Goal: Task Accomplishment & Management: Manage account settings

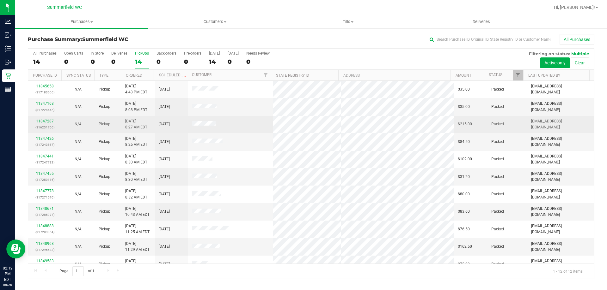
scroll to position [27, 0]
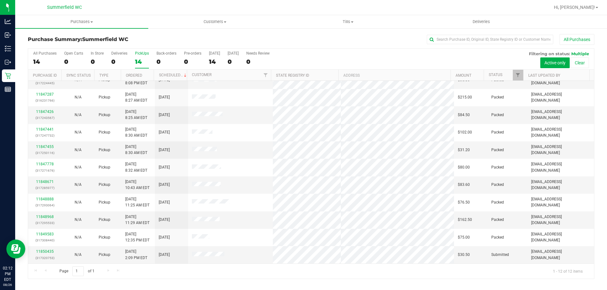
click at [137, 52] on div "PickUps" at bounding box center [142, 53] width 14 height 4
click at [0, 0] on input "PickUps 14" at bounding box center [0, 0] width 0 height 0
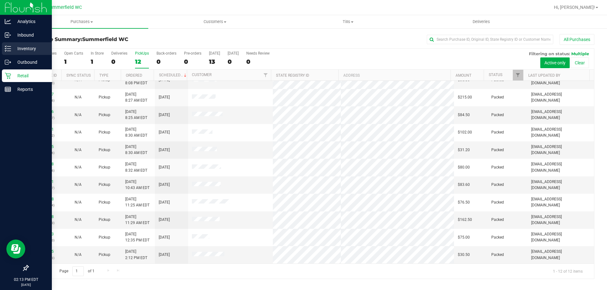
click at [28, 48] on p "Inventory" at bounding box center [30, 49] width 38 height 8
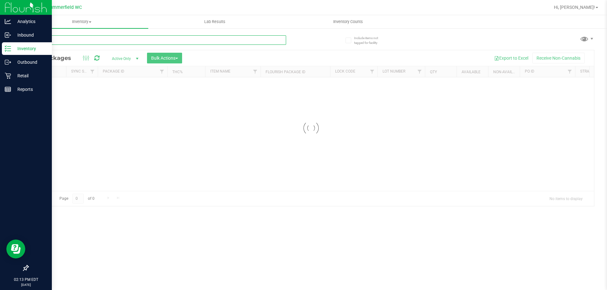
click at [65, 41] on div "Inventory All packages All inventory Waste log Create inventory Lab Results Inv…" at bounding box center [311, 152] width 592 height 275
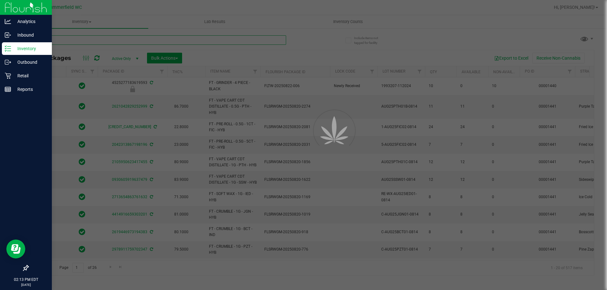
type input "[DATE]"
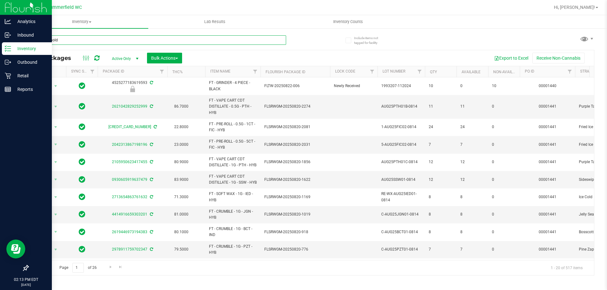
type input "launch hold"
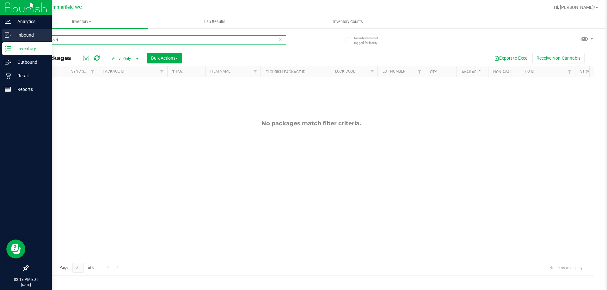
drag, startPoint x: 74, startPoint y: 37, endPoint x: 12, endPoint y: 39, distance: 62.0
click at [12, 39] on div "Analytics Inbound Inventory Outbound Retail Reports 02:13 PM EDT [DATE] 08/26 […" at bounding box center [303, 145] width 607 height 290
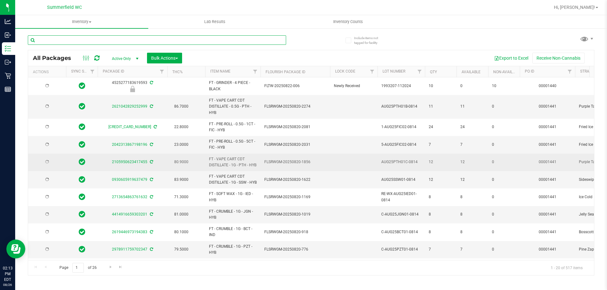
type input "[DATE]"
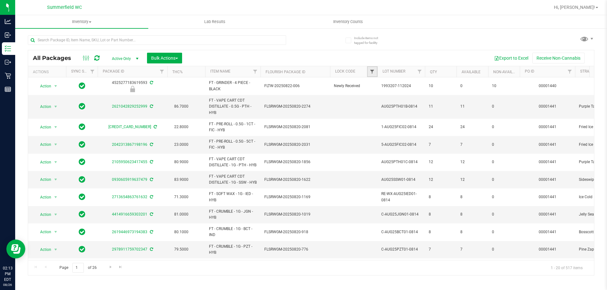
click at [372, 72] on span "Filter" at bounding box center [372, 71] width 5 height 5
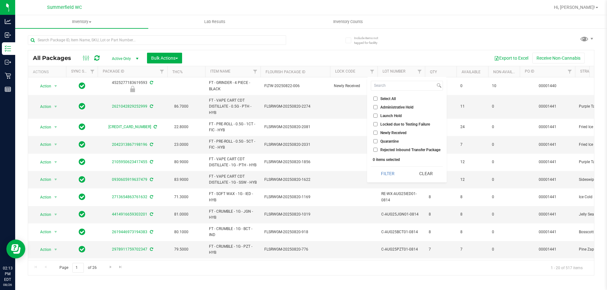
click at [376, 114] on input "Launch Hold" at bounding box center [375, 116] width 4 height 4
checkbox input "true"
click at [391, 172] on button "Filter" at bounding box center [388, 174] width 34 height 14
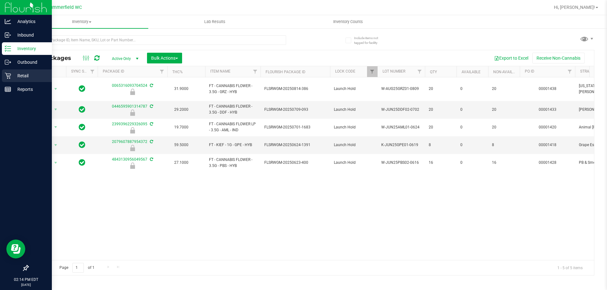
click at [21, 73] on p "Retail" at bounding box center [30, 76] width 38 height 8
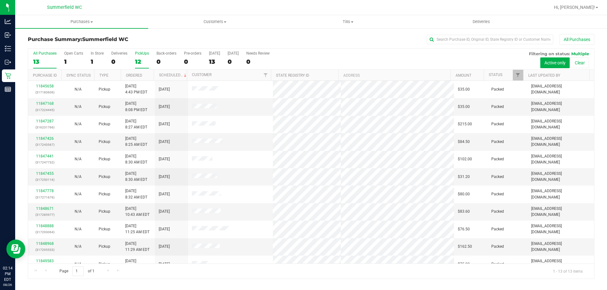
click at [141, 55] on div "PickUps" at bounding box center [142, 53] width 14 height 4
click at [0, 0] on input "PickUps 12" at bounding box center [0, 0] width 0 height 0
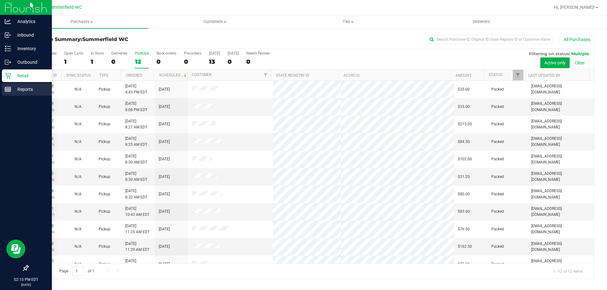
click at [17, 89] on p "Reports" at bounding box center [30, 90] width 38 height 8
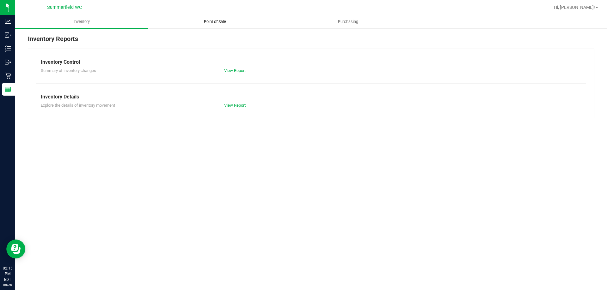
click at [219, 21] on span "Point of Sale" at bounding box center [214, 22] width 39 height 6
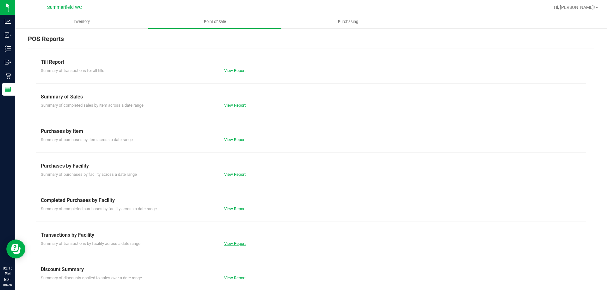
click at [231, 245] on link "View Report" at bounding box center [234, 243] width 21 height 5
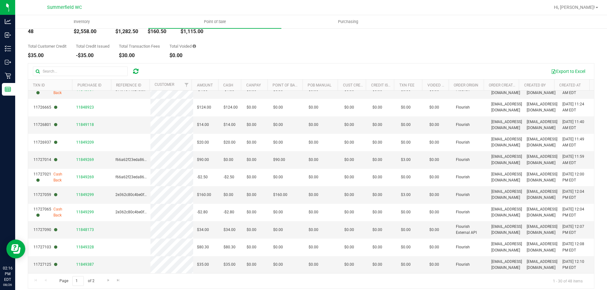
scroll to position [47, 0]
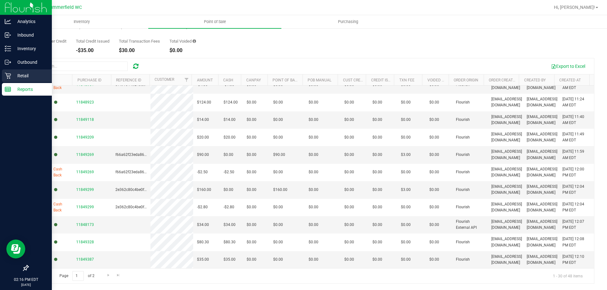
click at [23, 74] on p "Retail" at bounding box center [30, 76] width 38 height 8
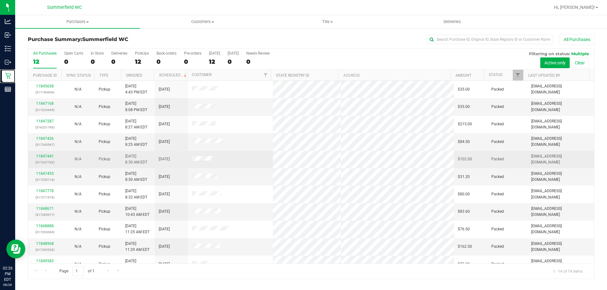
scroll to position [62, 0]
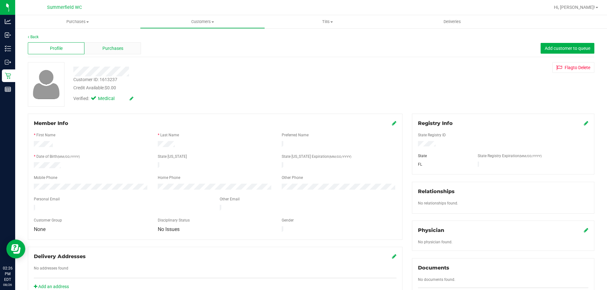
click at [114, 50] on span "Purchases" at bounding box center [112, 48] width 21 height 7
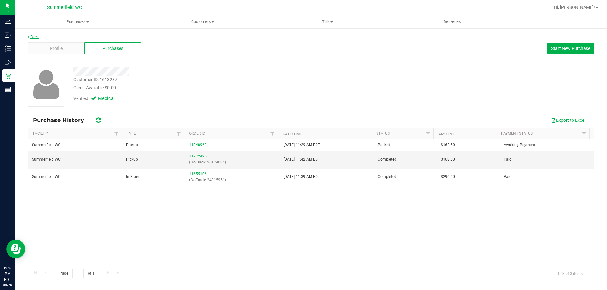
click at [36, 35] on link "Back" at bounding box center [33, 37] width 11 height 4
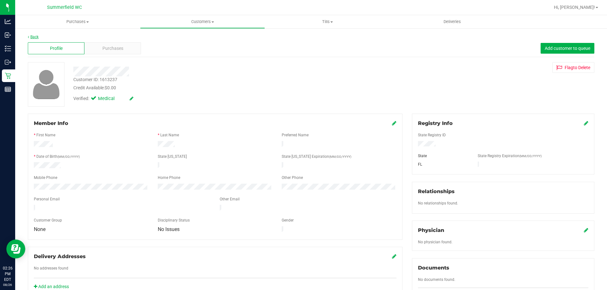
click at [37, 36] on link "Back" at bounding box center [33, 37] width 11 height 4
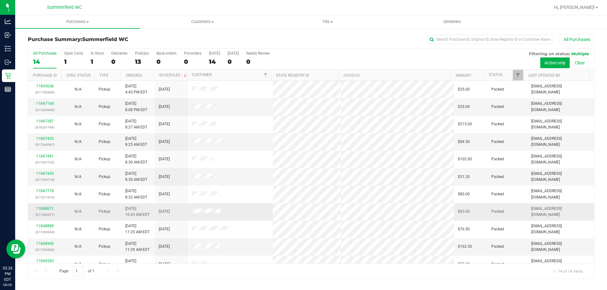
scroll to position [62, 0]
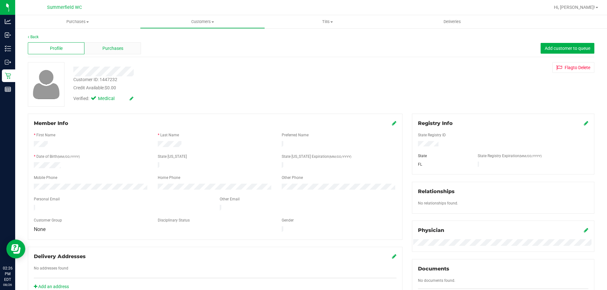
click at [120, 43] on div "Purchases" at bounding box center [112, 48] width 57 height 12
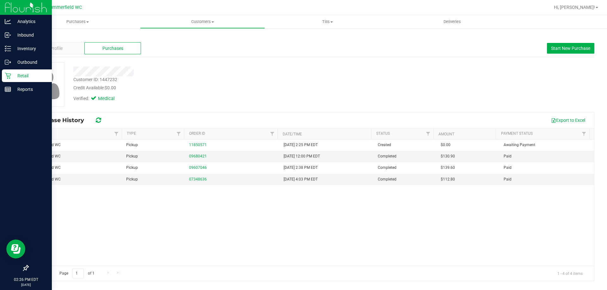
click at [23, 77] on p "Retail" at bounding box center [30, 76] width 38 height 8
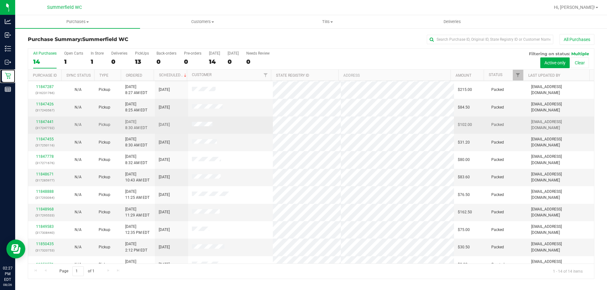
scroll to position [62, 0]
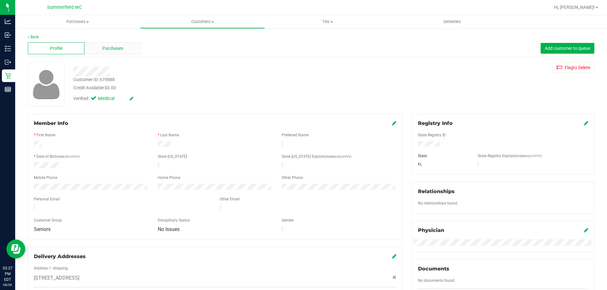
click at [126, 51] on div "Purchases" at bounding box center [112, 48] width 57 height 12
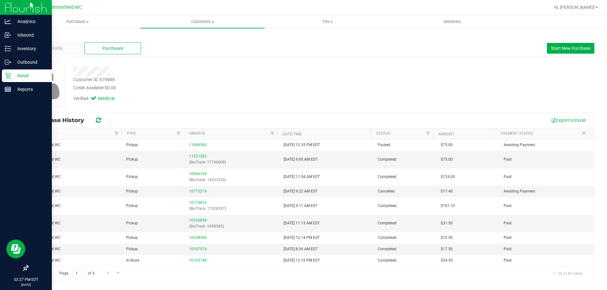
click at [30, 72] on p "Retail" at bounding box center [30, 76] width 38 height 8
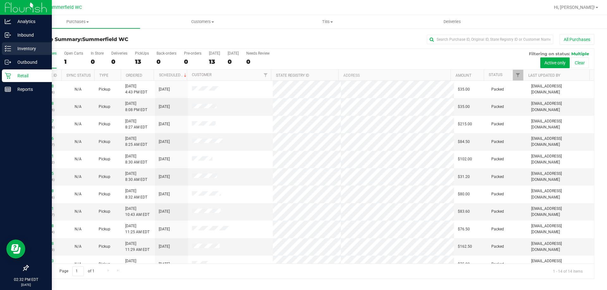
click at [22, 45] on p "Inventory" at bounding box center [30, 49] width 38 height 8
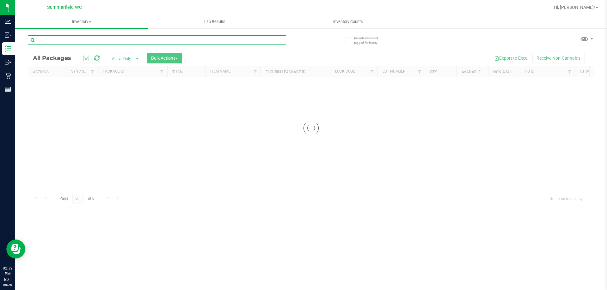
click at [107, 42] on div "Inventory All packages All inventory Waste log Create inventory Lab Results Inv…" at bounding box center [311, 152] width 592 height 275
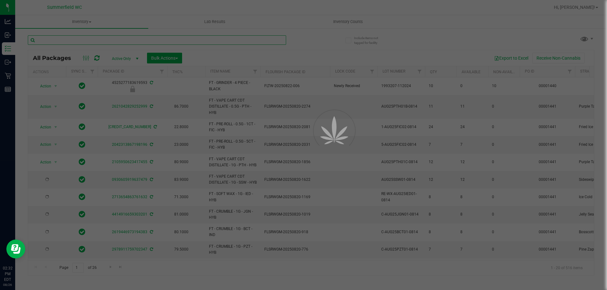
type input "[DATE]"
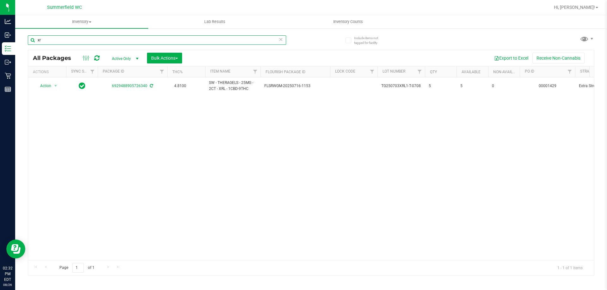
type input "x"
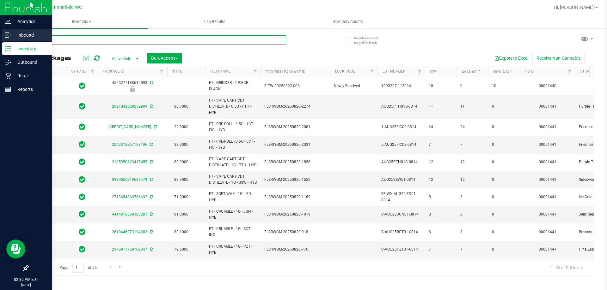
type input "[DATE]"
click at [12, 34] on p "Inbound" at bounding box center [30, 35] width 38 height 8
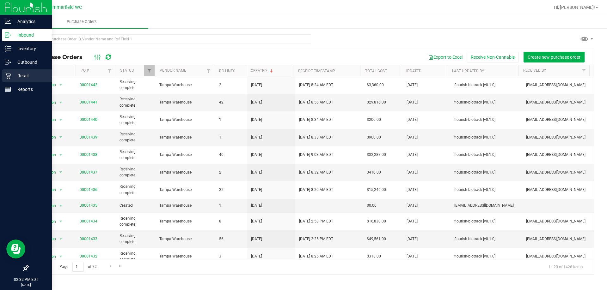
click at [19, 72] on div "Retail" at bounding box center [27, 76] width 50 height 13
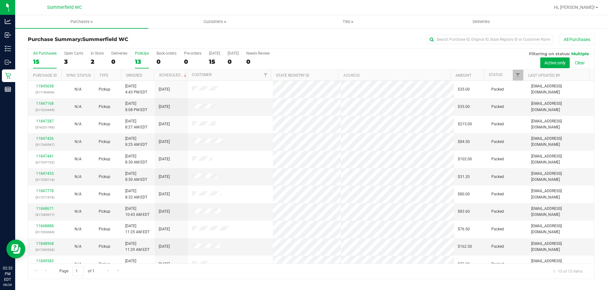
click at [140, 53] on div "PickUps" at bounding box center [142, 53] width 14 height 4
click at [0, 0] on input "PickUps 13" at bounding box center [0, 0] width 0 height 0
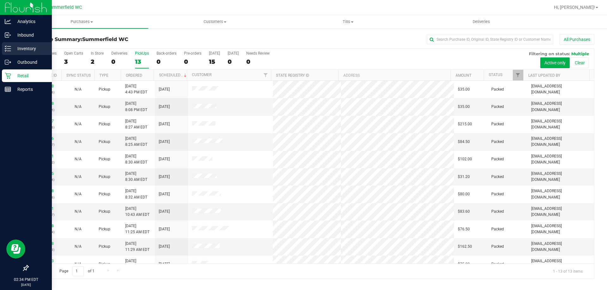
click at [25, 48] on p "Inventory" at bounding box center [30, 49] width 38 height 8
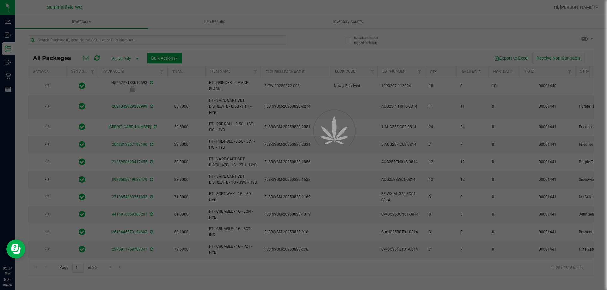
type input "[DATE]"
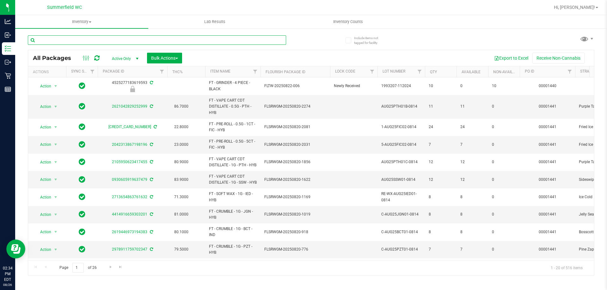
click at [98, 38] on input "text" at bounding box center [157, 39] width 258 height 9
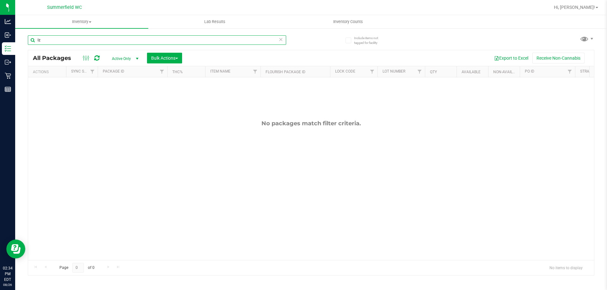
type input "l"
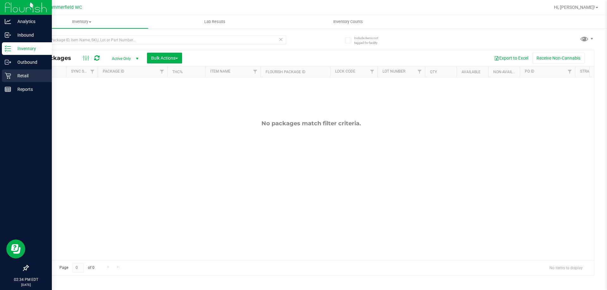
click at [26, 75] on p "Retail" at bounding box center [30, 76] width 38 height 8
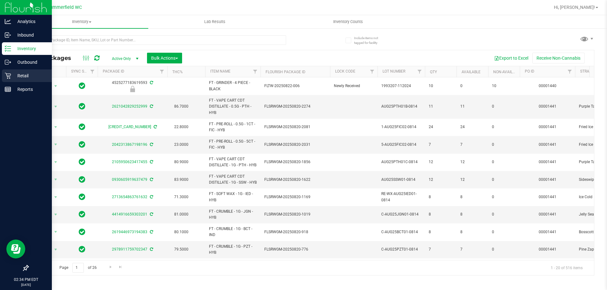
click at [21, 73] on p "Retail" at bounding box center [30, 76] width 38 height 8
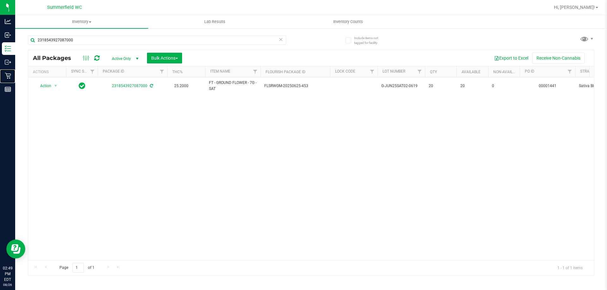
click at [15, 71] on div "Retail" at bounding box center [8, 76] width 13 height 13
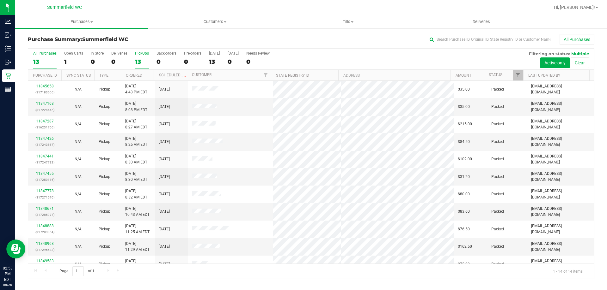
click at [142, 52] on div "PickUps" at bounding box center [142, 53] width 14 height 4
click at [0, 0] on input "PickUps 13" at bounding box center [0, 0] width 0 height 0
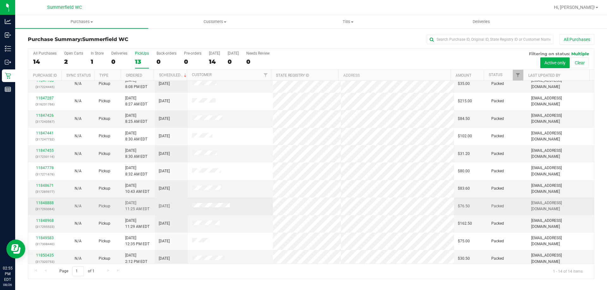
scroll to position [62, 0]
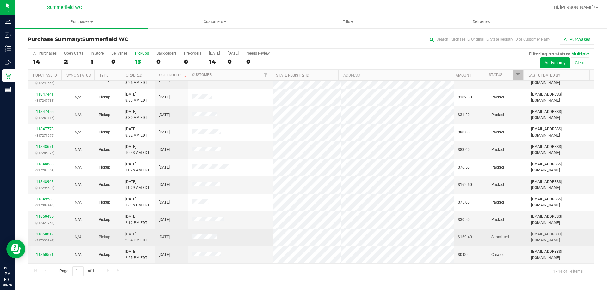
click at [43, 235] on link "11850812" at bounding box center [45, 234] width 18 height 4
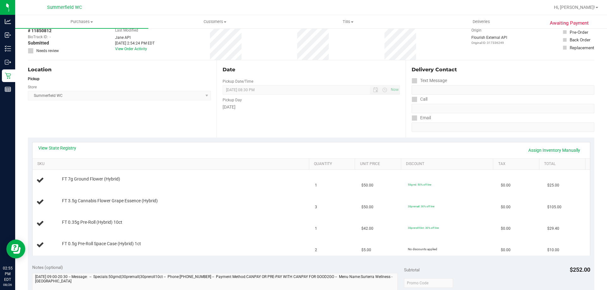
scroll to position [63, 0]
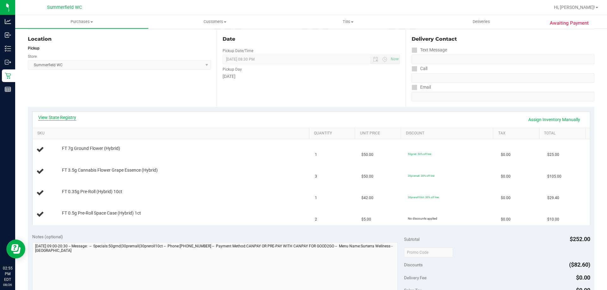
click at [69, 118] on link "View State Registry" at bounding box center [57, 117] width 38 height 6
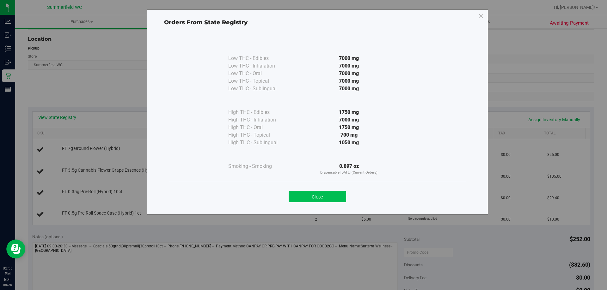
click at [334, 200] on button "Close" at bounding box center [318, 196] width 58 height 11
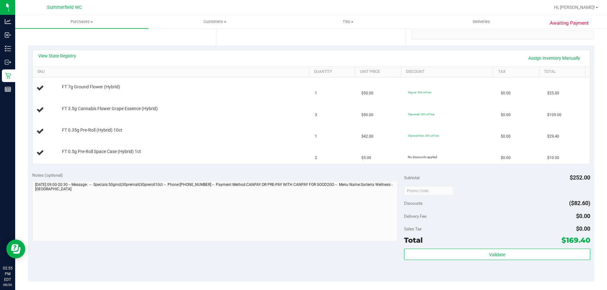
scroll to position [221, 0]
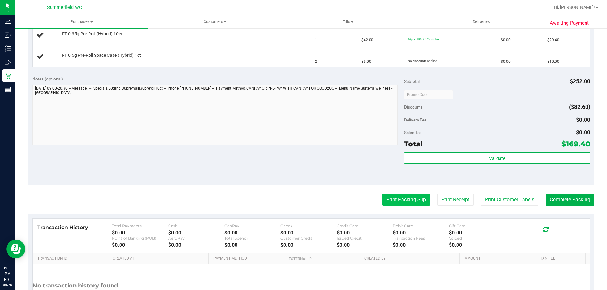
click at [396, 196] on button "Print Packing Slip" at bounding box center [406, 200] width 48 height 12
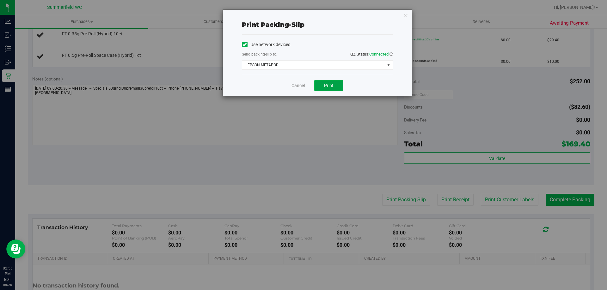
click at [326, 86] on span "Print" at bounding box center [328, 85] width 9 height 5
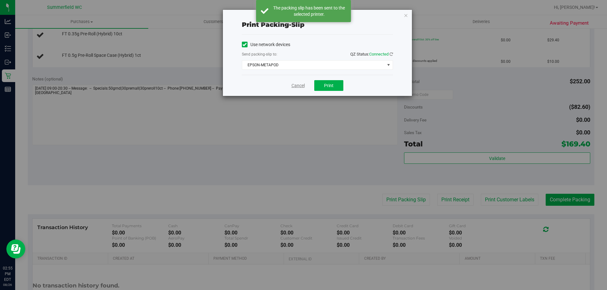
click at [298, 85] on link "Cancel" at bounding box center [297, 85] width 13 height 7
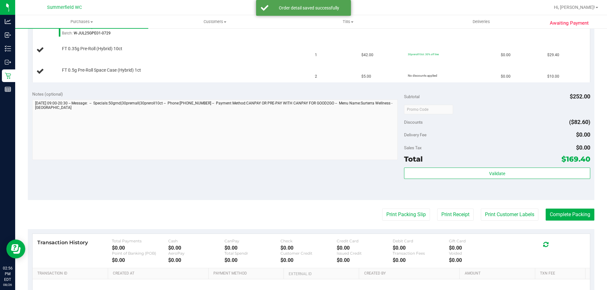
click at [226, 204] on purchase-details "Back Edit Purchase Cancel Purchase View Profile # 11850812 BioTrack ID: - Submi…" at bounding box center [311, 80] width 566 height 535
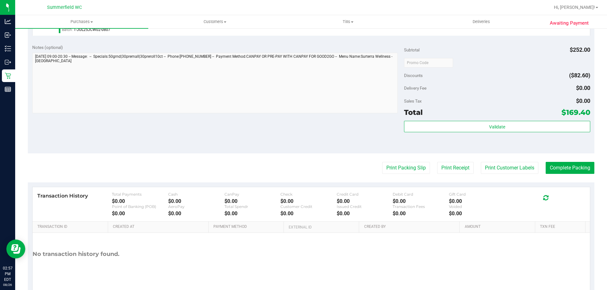
scroll to position [336, 0]
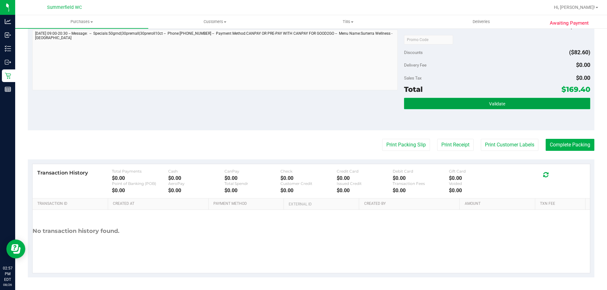
click at [498, 105] on span "Validate" at bounding box center [497, 103] width 16 height 5
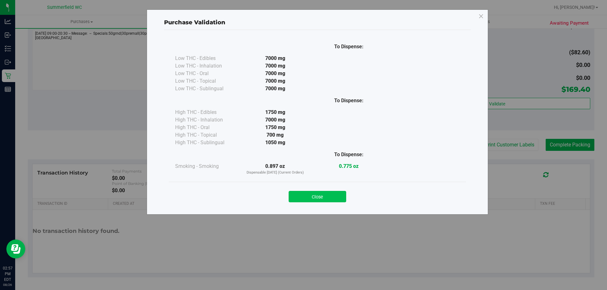
click at [333, 197] on button "Close" at bounding box center [318, 196] width 58 height 11
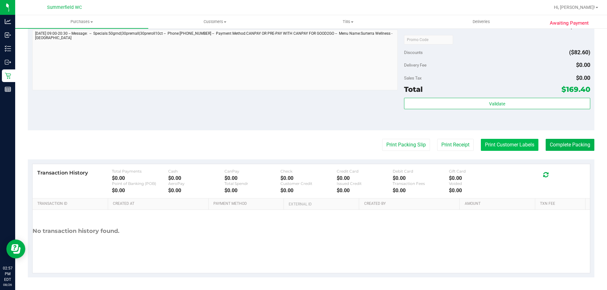
click at [487, 149] on button "Print Customer Labels" at bounding box center [510, 145] width 58 height 12
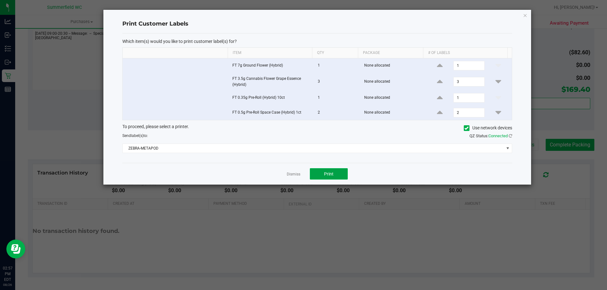
click at [341, 174] on button "Print" at bounding box center [329, 173] width 38 height 11
click at [294, 174] on link "Dismiss" at bounding box center [294, 174] width 14 height 5
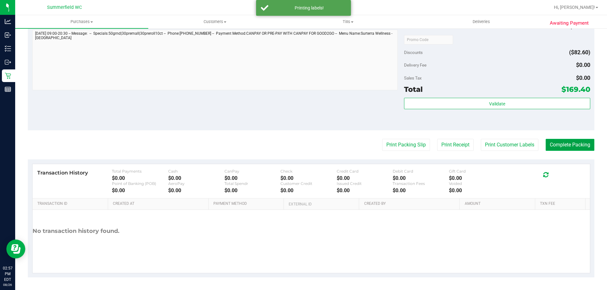
click at [562, 141] on button "Complete Packing" at bounding box center [570, 145] width 49 height 12
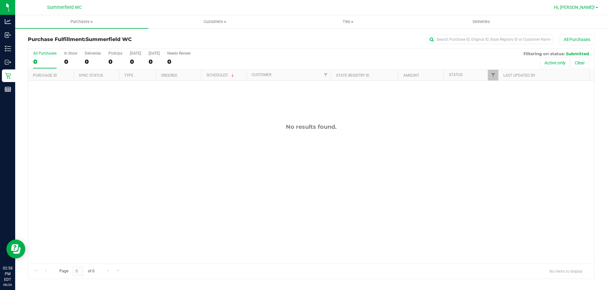
click at [591, 8] on span "Hi, [PERSON_NAME]!" at bounding box center [574, 7] width 41 height 5
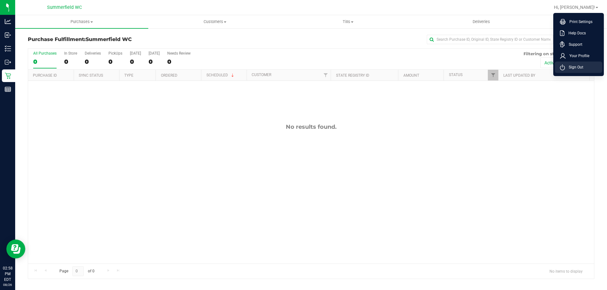
click at [571, 65] on span "Sign Out" at bounding box center [574, 67] width 18 height 6
